Goal: Check status: Check status

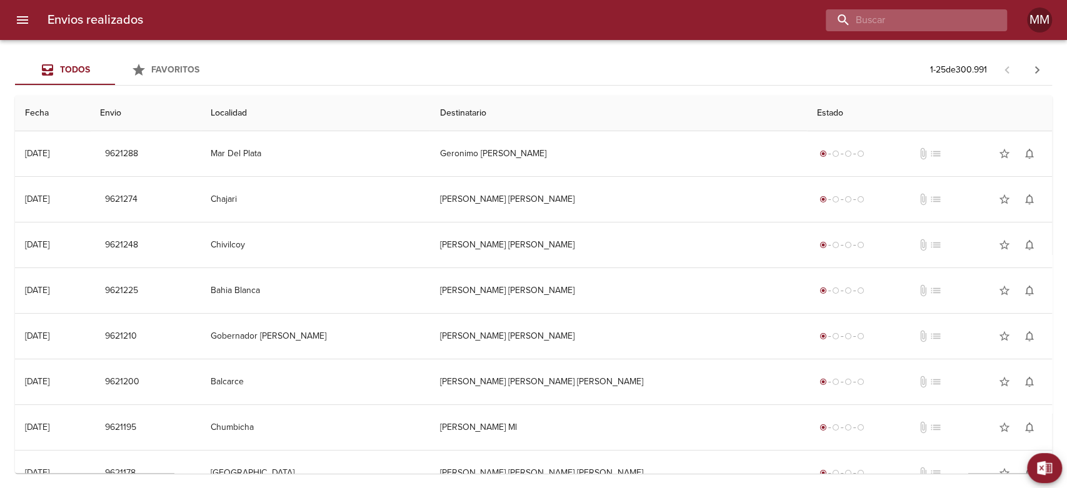
click at [912, 22] on input "buscar" at bounding box center [905, 20] width 160 height 22
paste input "[PERSON_NAME] [PERSON_NAME]"
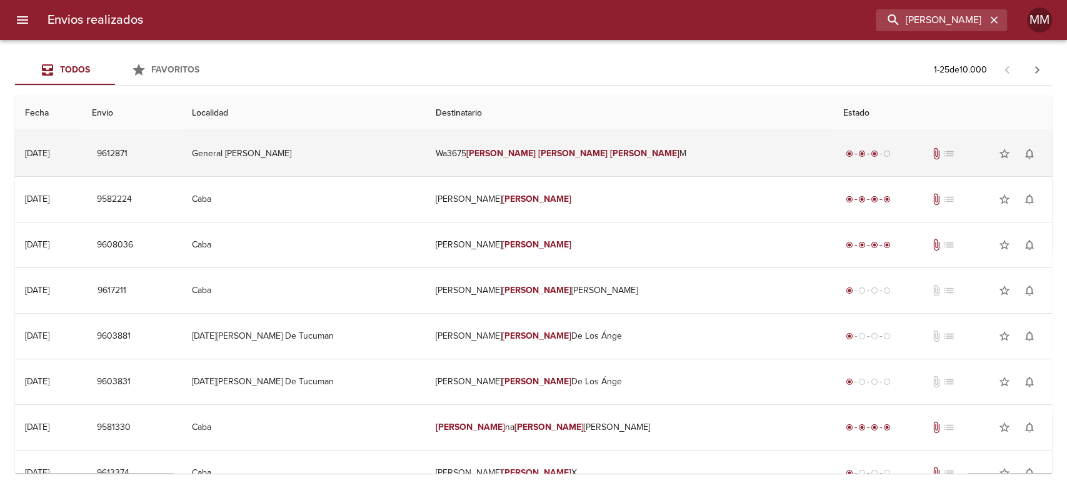
click at [582, 159] on td "Wa3675 [PERSON_NAME] [PERSON_NAME] M" at bounding box center [628, 153] width 407 height 45
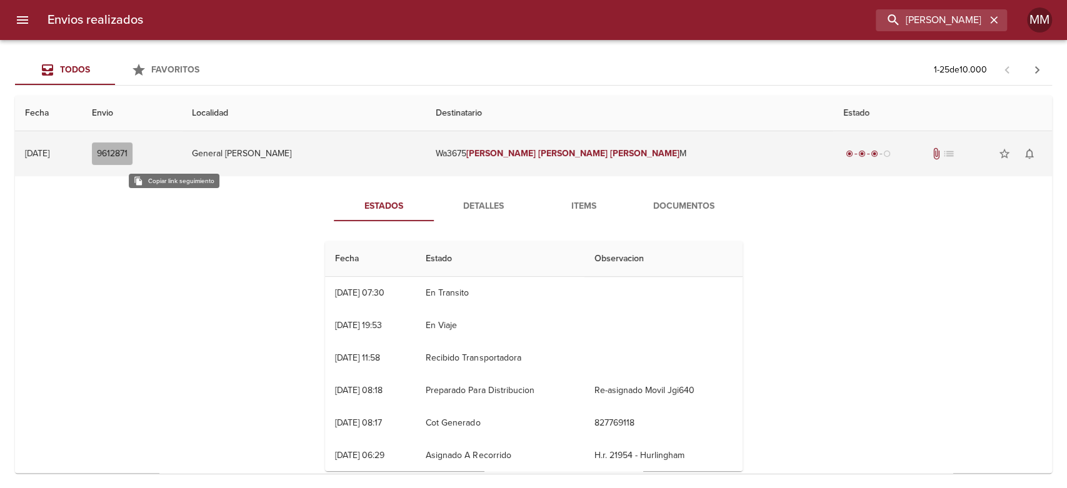
click at [127, 151] on span "9612871" at bounding box center [112, 154] width 31 height 16
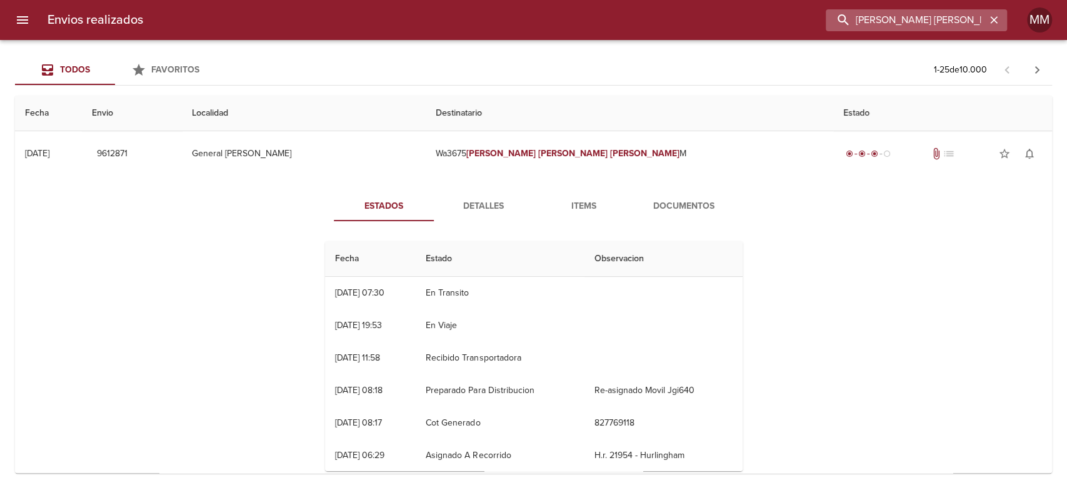
click at [943, 19] on input "[PERSON_NAME] [PERSON_NAME]" at bounding box center [905, 20] width 160 height 22
paste input "[PERSON_NAME]"
type input "[PERSON_NAME]"
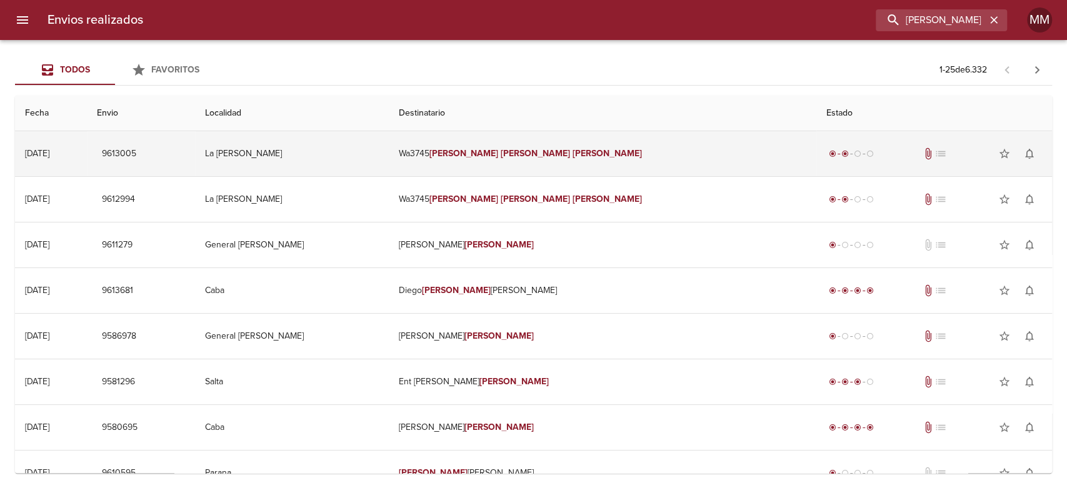
click at [535, 157] on em "[PERSON_NAME]" at bounding box center [534, 153] width 69 height 11
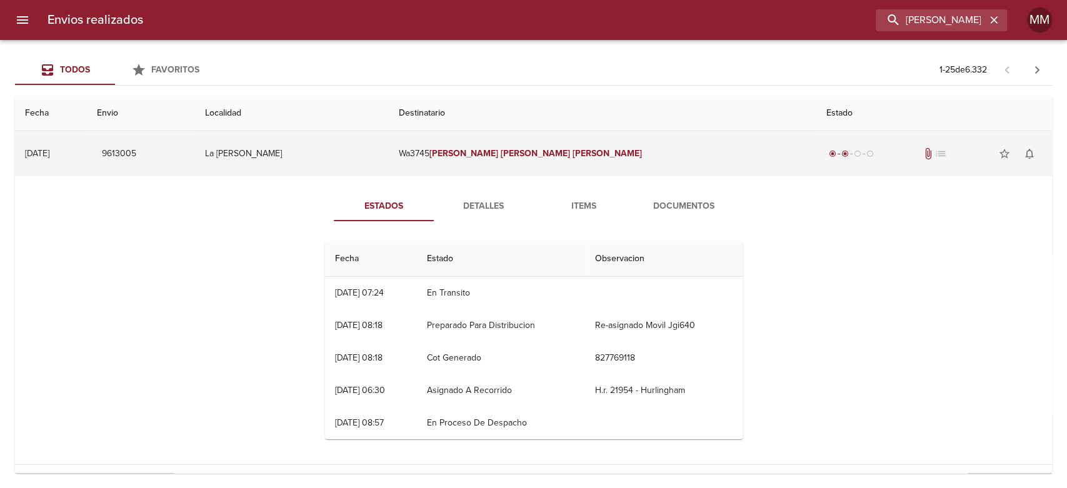
click at [513, 160] on td "Wa3745 [PERSON_NAME]" at bounding box center [603, 153] width 428 height 45
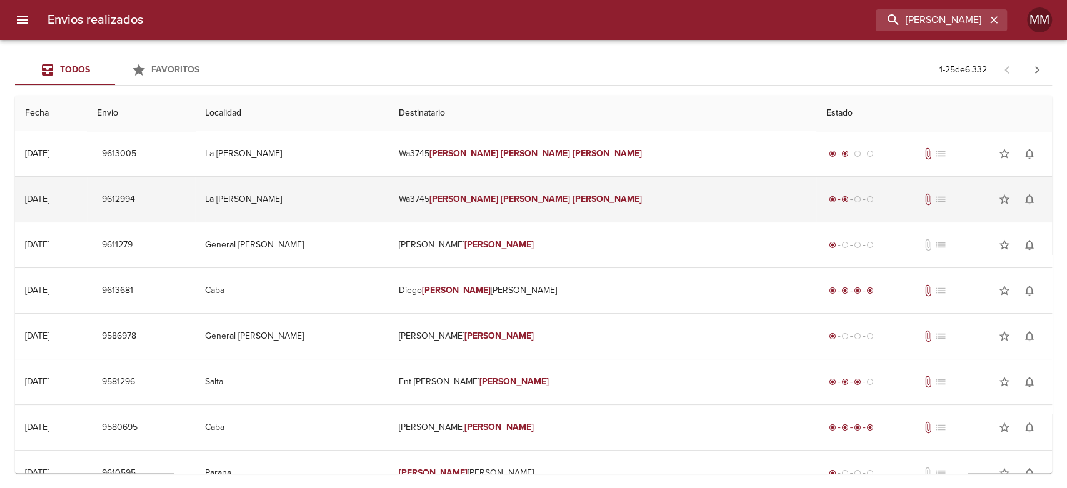
click at [525, 207] on td "Wa3745 [PERSON_NAME]" at bounding box center [603, 199] width 428 height 45
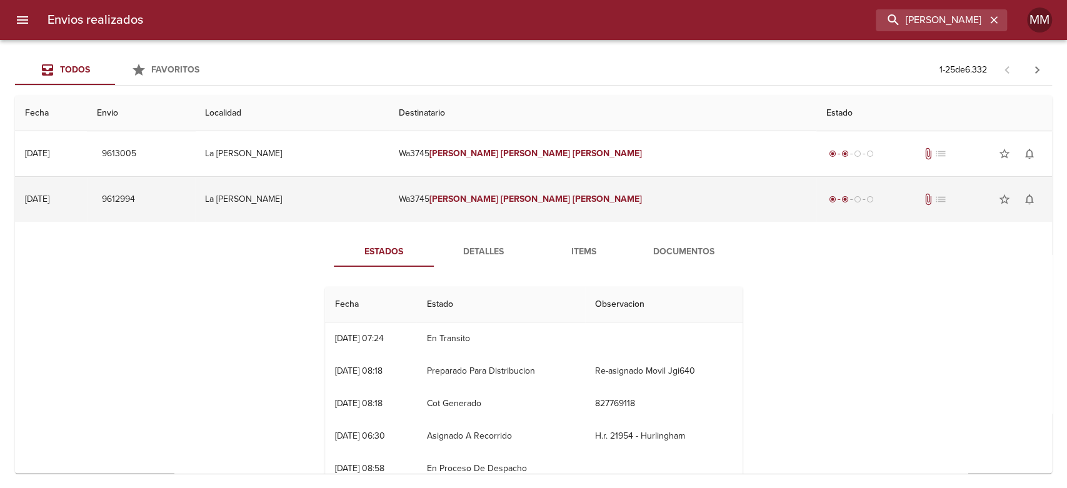
click at [525, 207] on td "Wa3745 [PERSON_NAME]" at bounding box center [603, 199] width 428 height 45
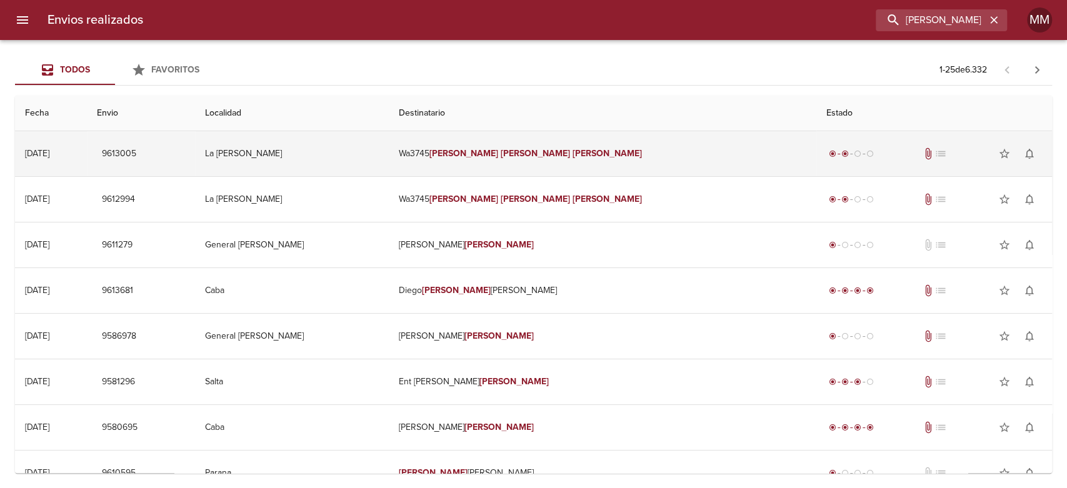
click at [534, 161] on td "Wa3745 [PERSON_NAME]" at bounding box center [603, 153] width 428 height 45
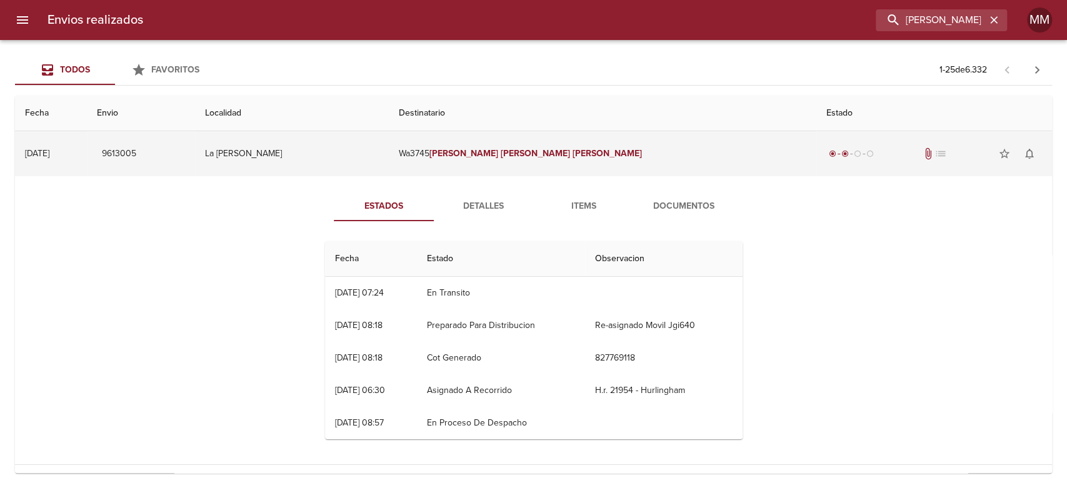
click at [534, 161] on td "Wa3745 [PERSON_NAME]" at bounding box center [603, 153] width 428 height 45
